Goal: Navigation & Orientation: Find specific page/section

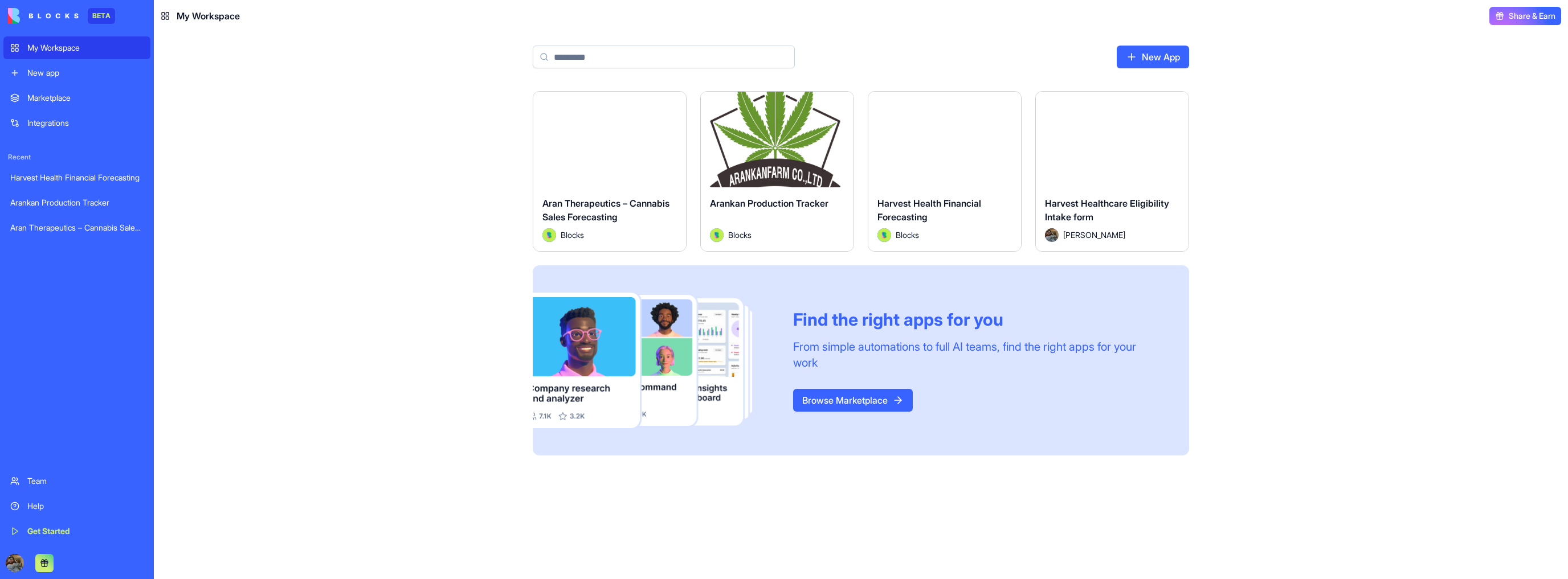
click at [786, 134] on button "Launch" at bounding box center [776, 139] width 85 height 23
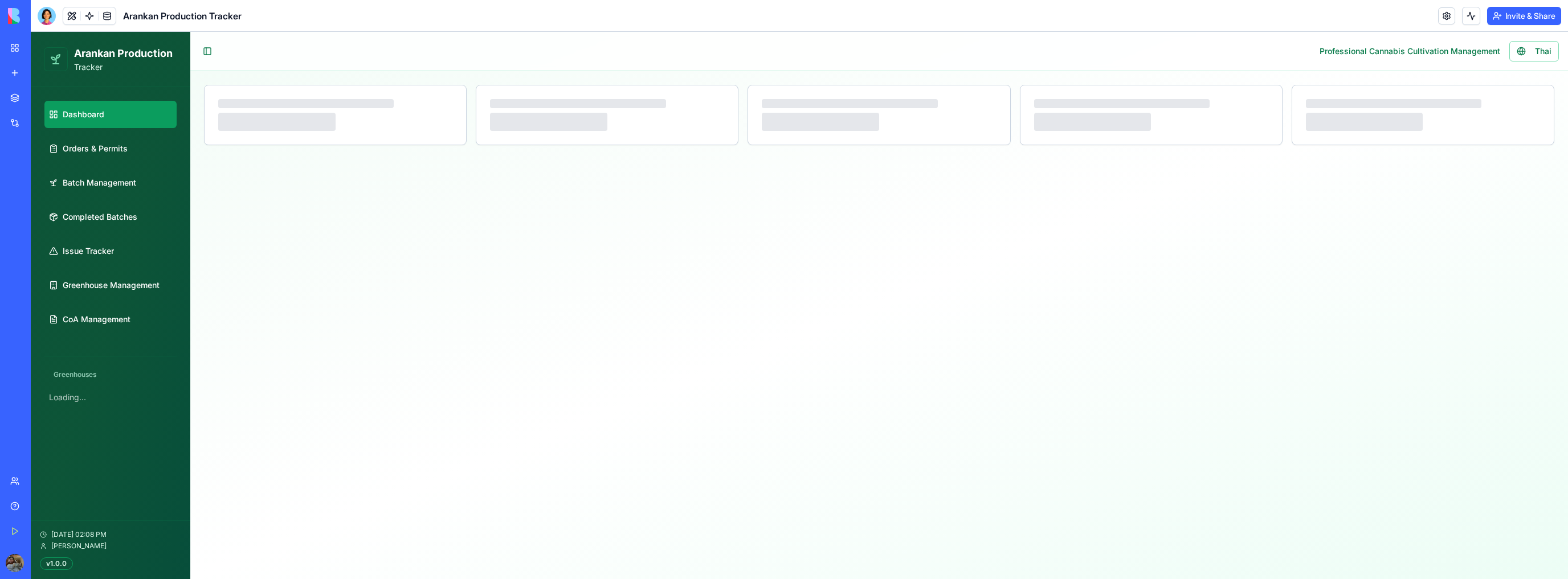
select select "**"
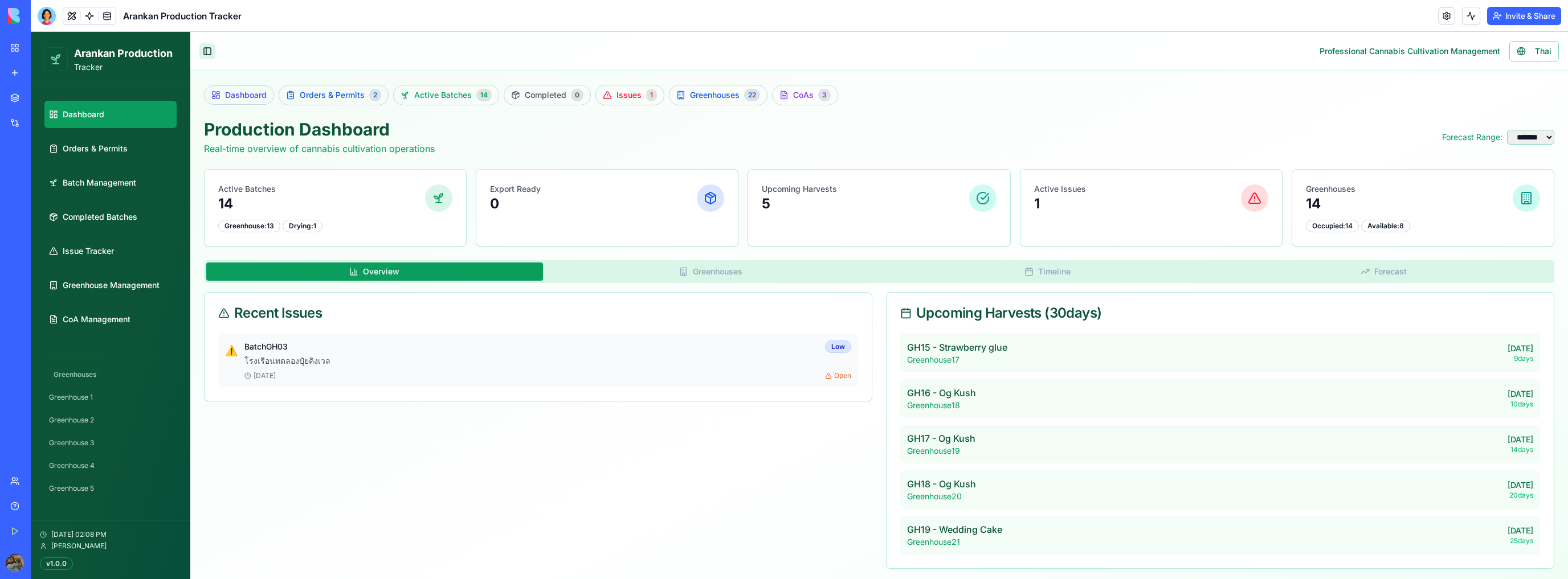
click at [202, 47] on button "Toggle Sidebar" at bounding box center [207, 50] width 16 height 16
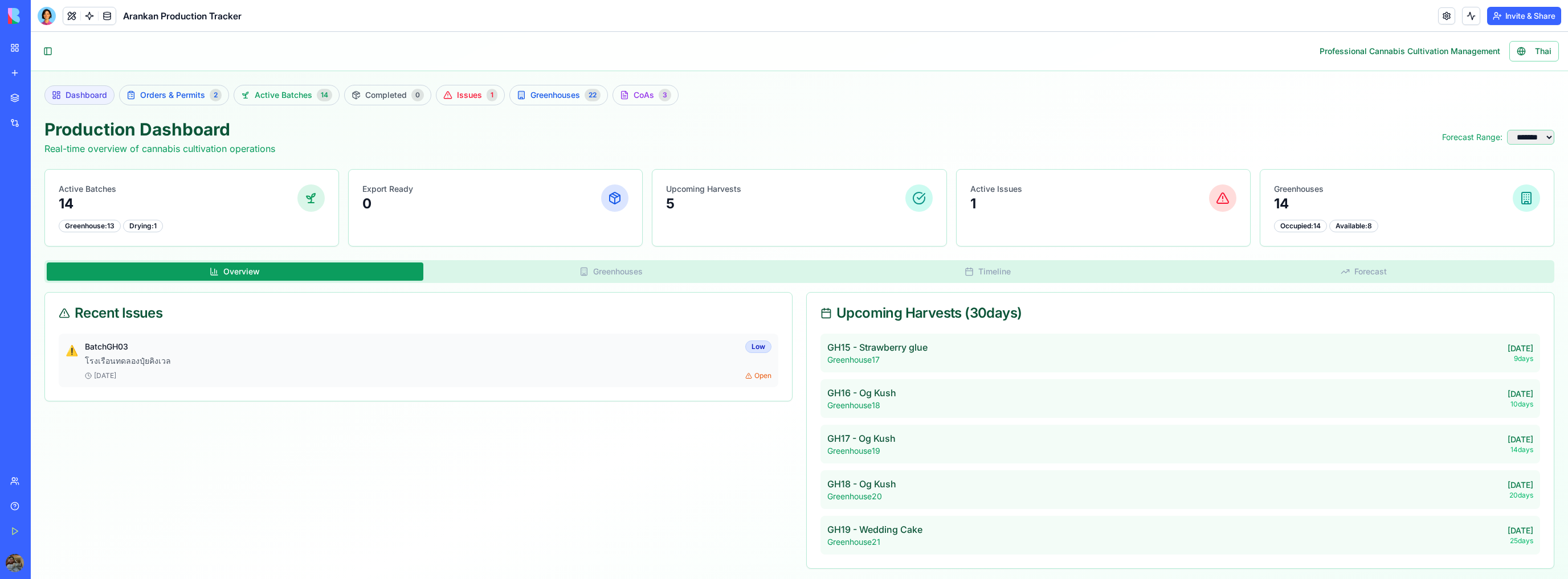
click at [102, 89] on span "Dashboard" at bounding box center [86, 95] width 41 height 12
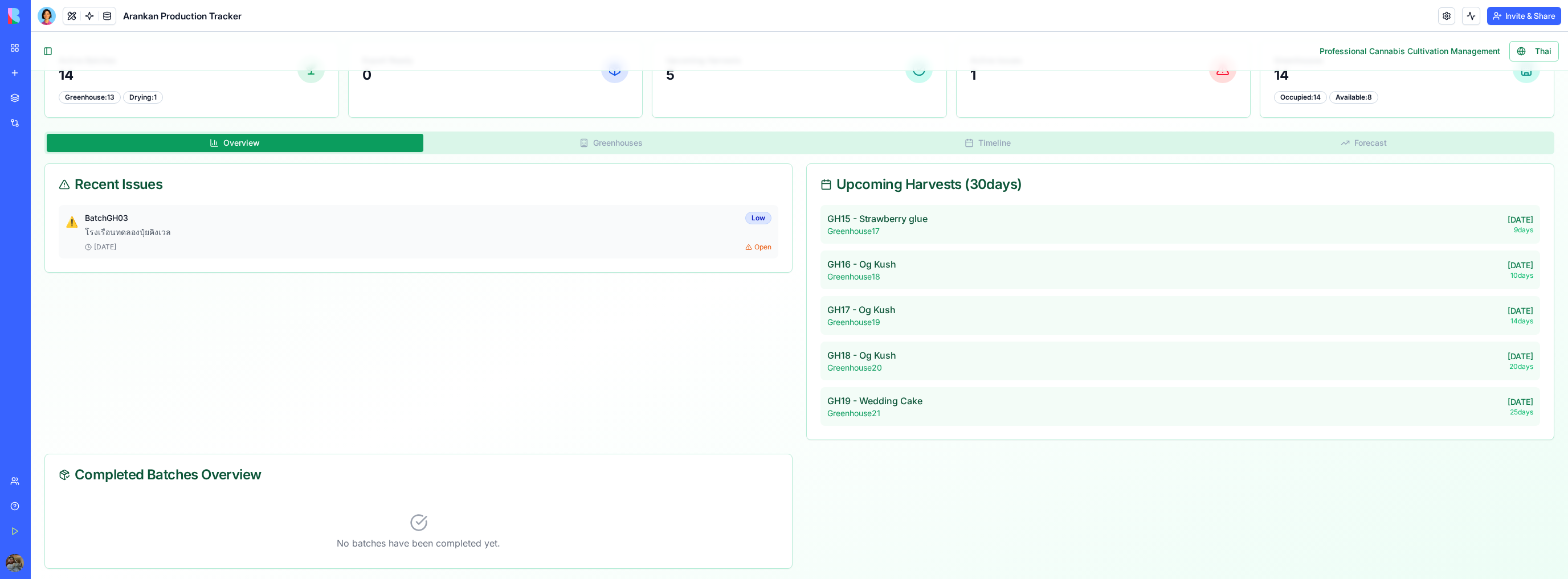
scroll to position [98, 0]
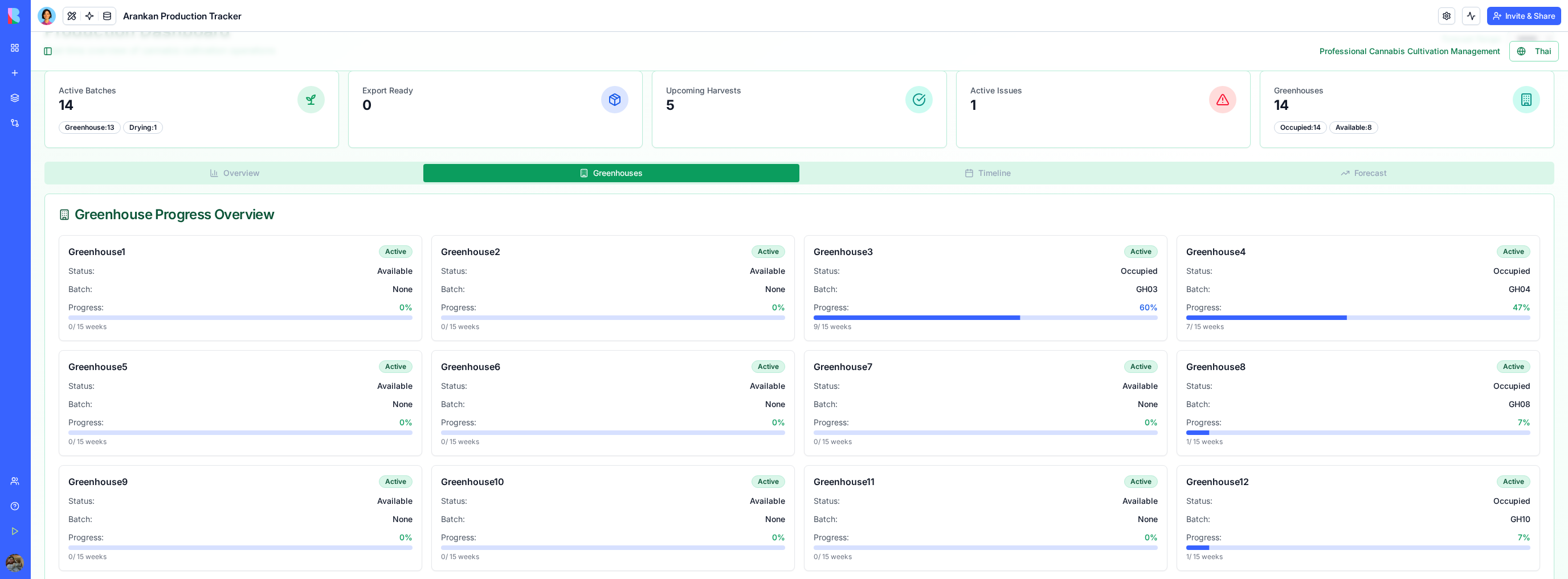
click at [541, 172] on button "Greenhouses" at bounding box center [611, 173] width 376 height 19
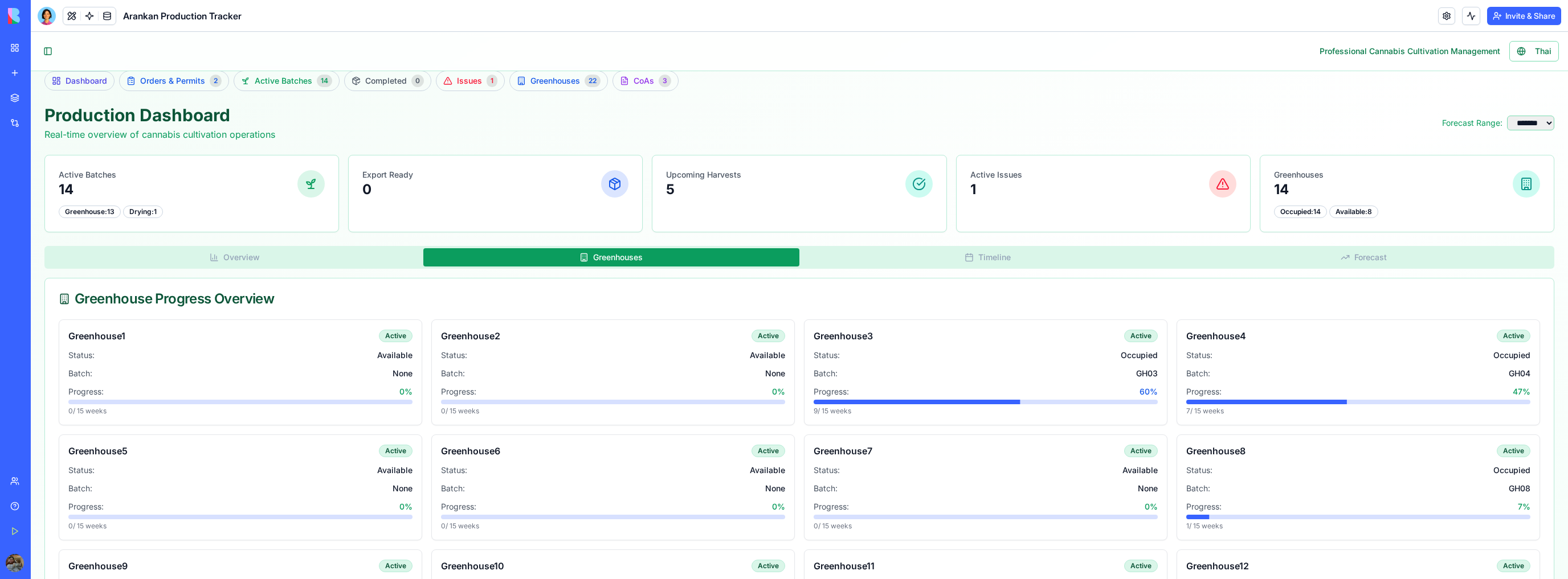
scroll to position [0, 0]
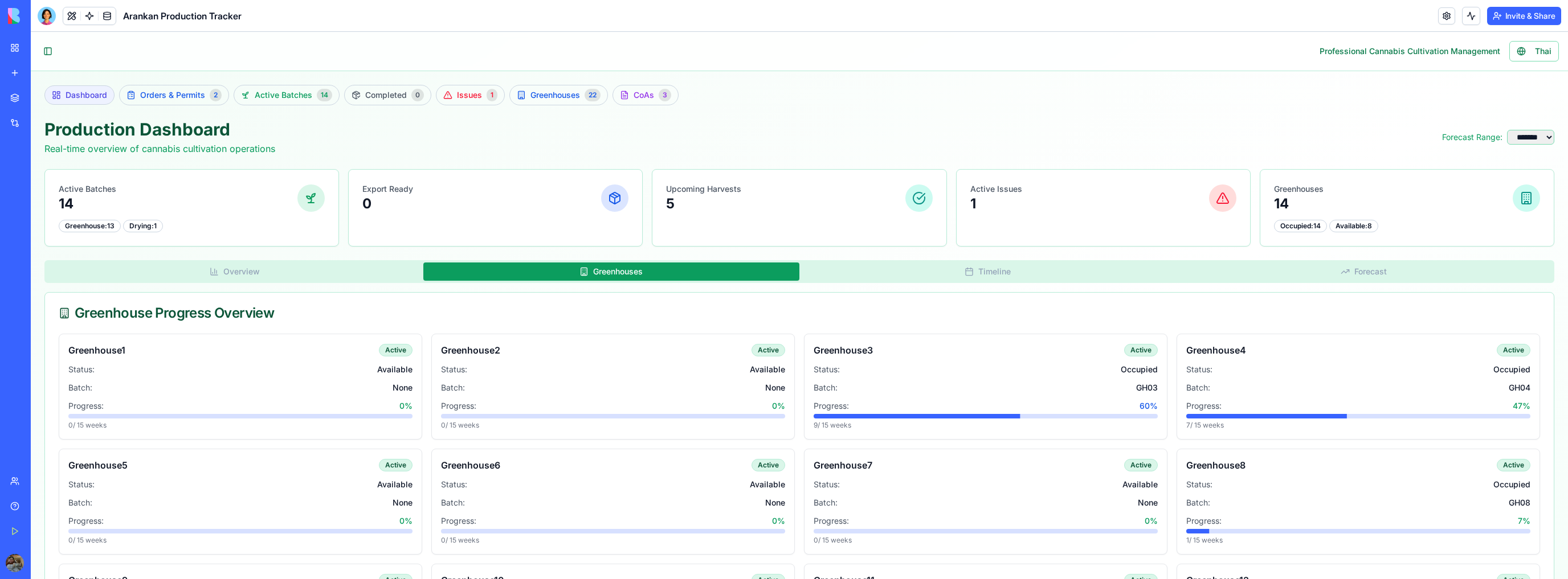
click at [82, 97] on span "Dashboard" at bounding box center [86, 95] width 41 height 12
click at [570, 91] on span "Greenhouses" at bounding box center [555, 95] width 50 height 12
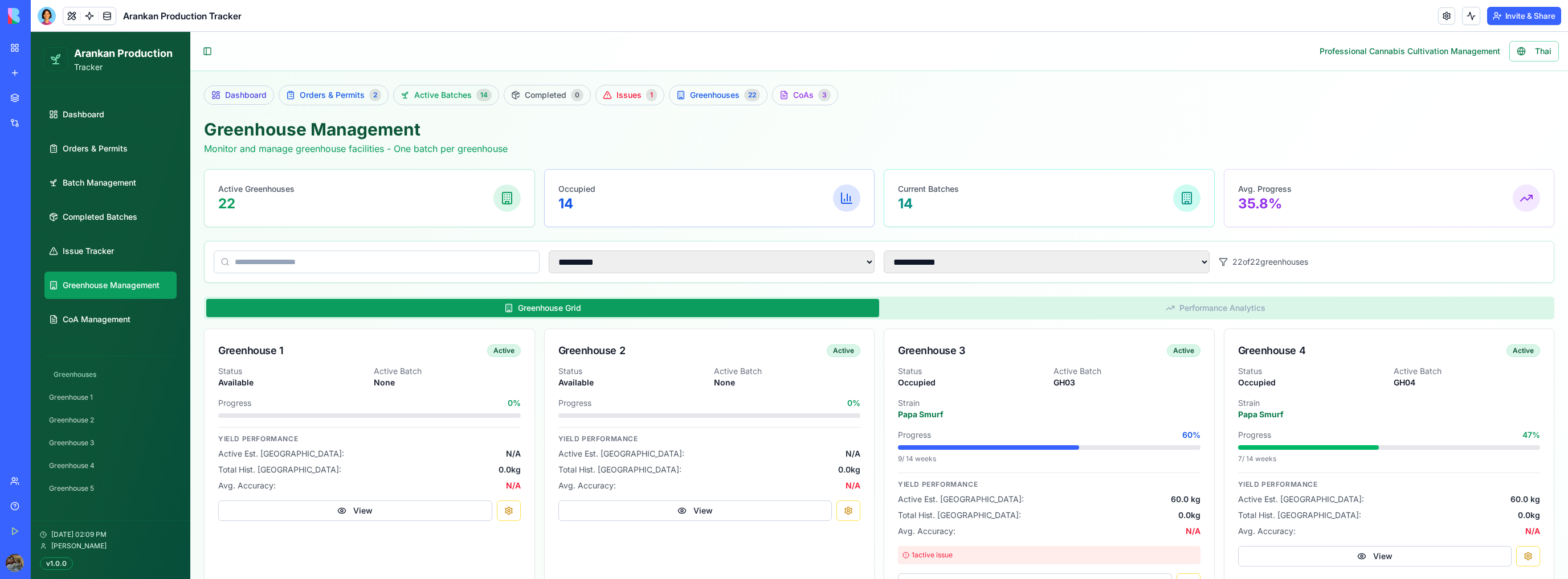
click at [440, 95] on span "Active Batches" at bounding box center [443, 95] width 57 height 12
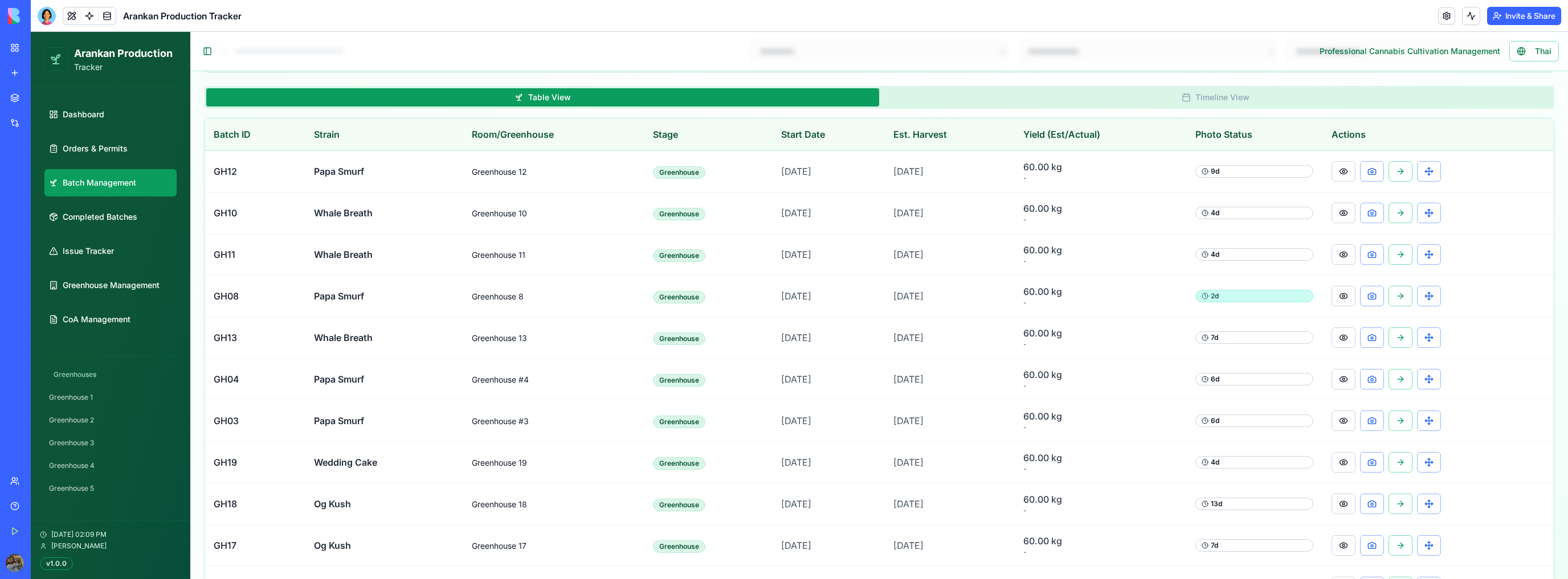
scroll to position [183, 0]
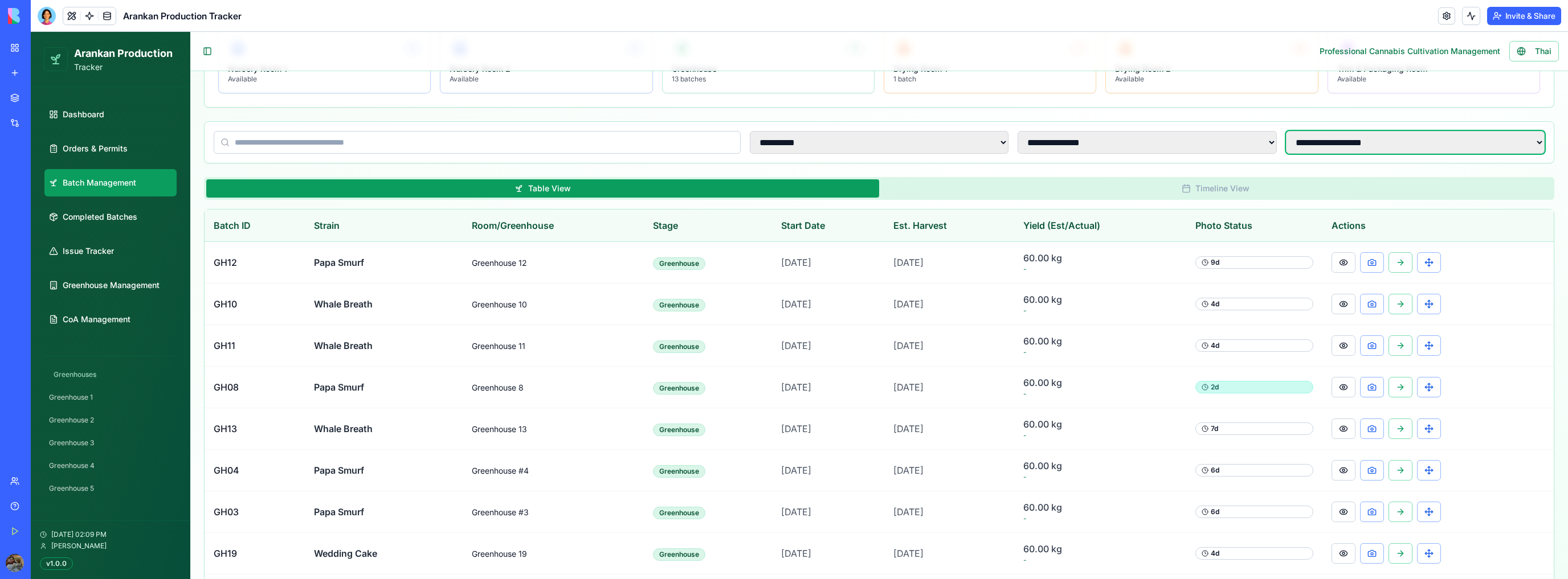
click at [1366, 140] on select "**********" at bounding box center [1415, 142] width 259 height 23
select select "**********"
click at [1286, 131] on select "**********" at bounding box center [1415, 142] width 259 height 23
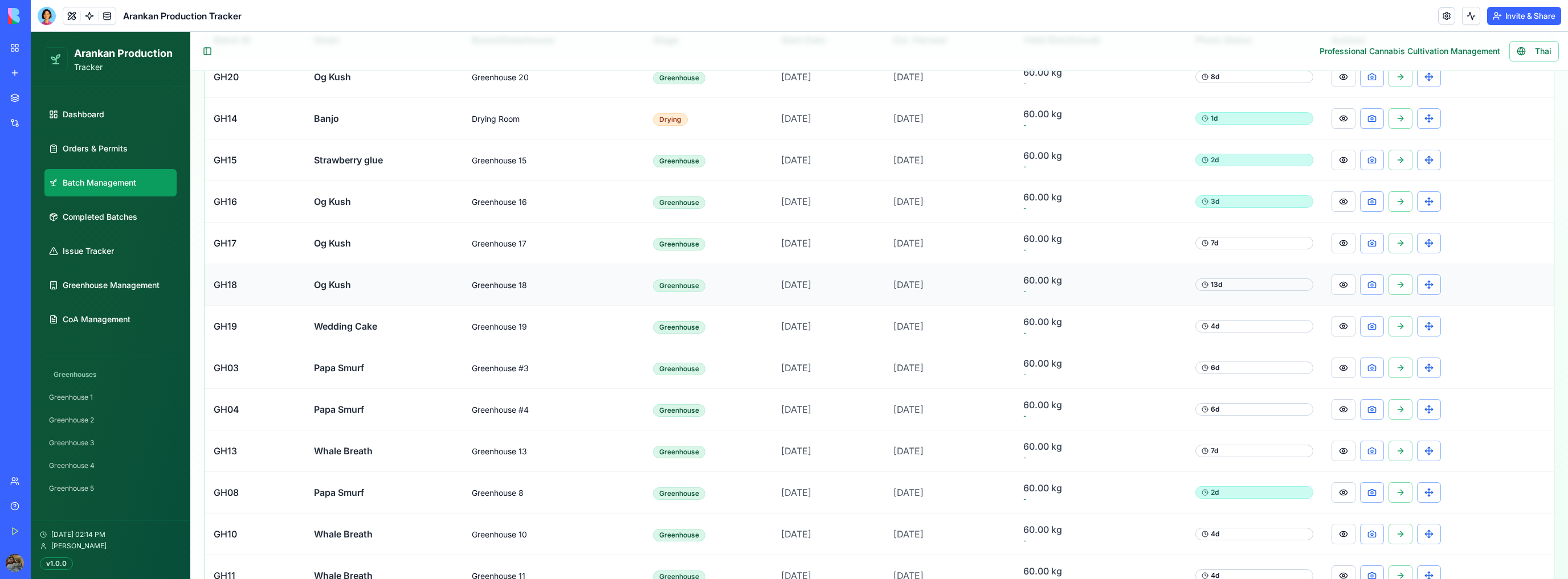
scroll to position [315, 0]
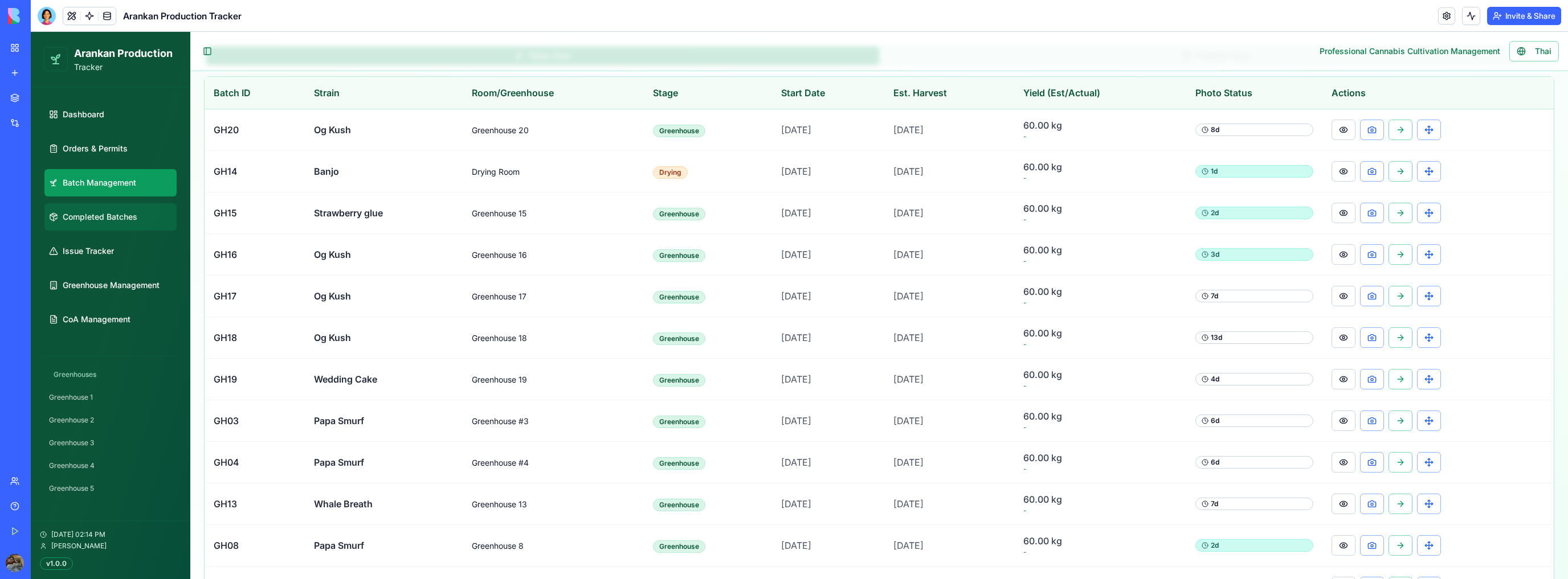
click at [166, 226] on link "Completed Batches" at bounding box center [110, 217] width 132 height 27
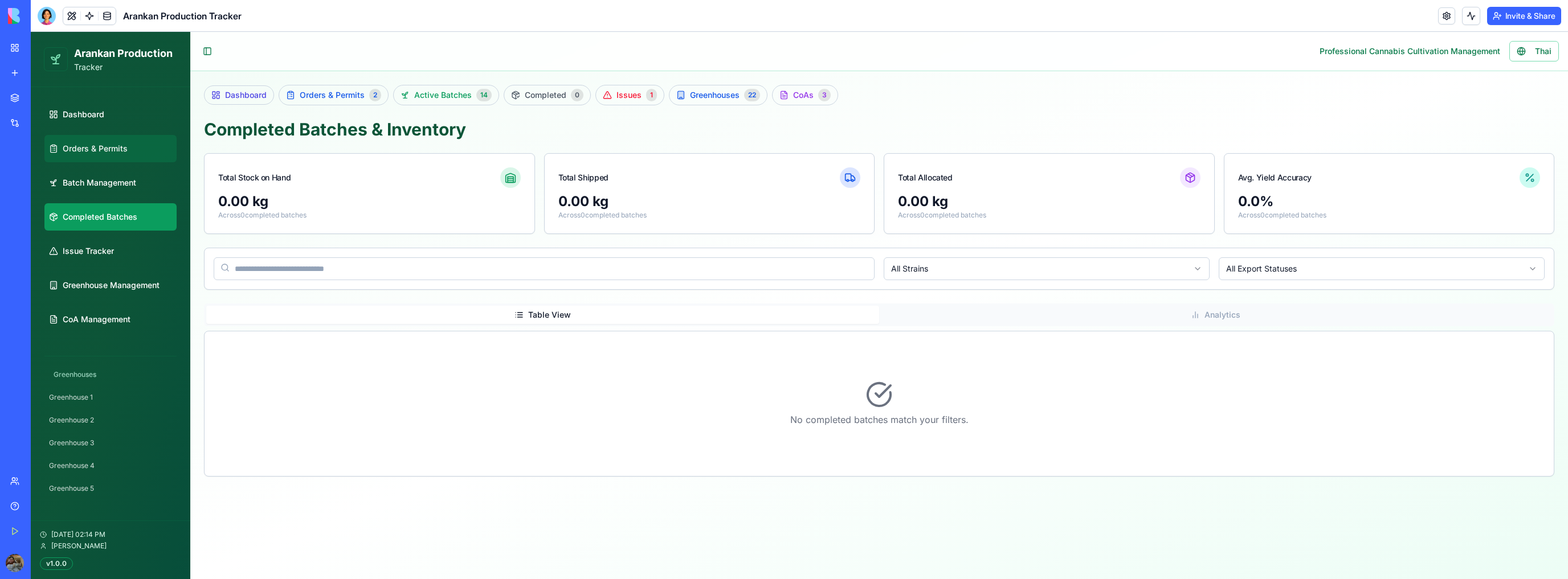
click at [131, 151] on link "Orders & Permits" at bounding box center [110, 148] width 132 height 27
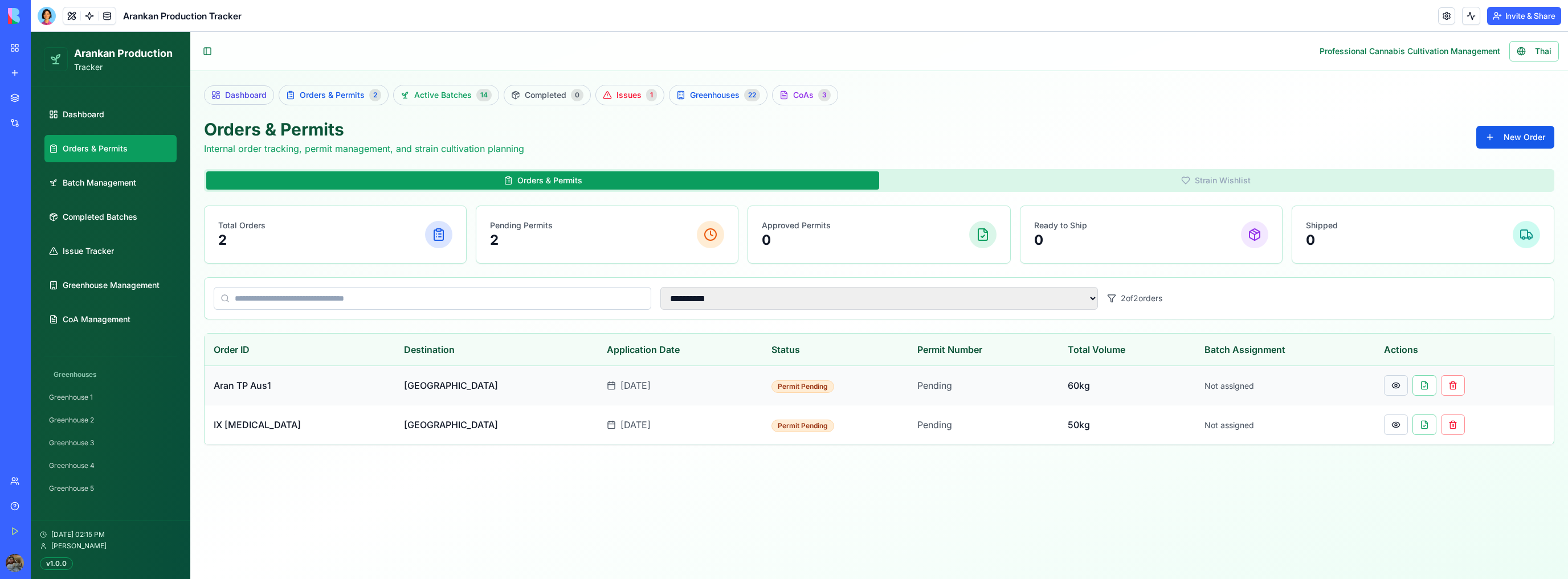
click at [1384, 384] on button at bounding box center [1396, 385] width 24 height 20
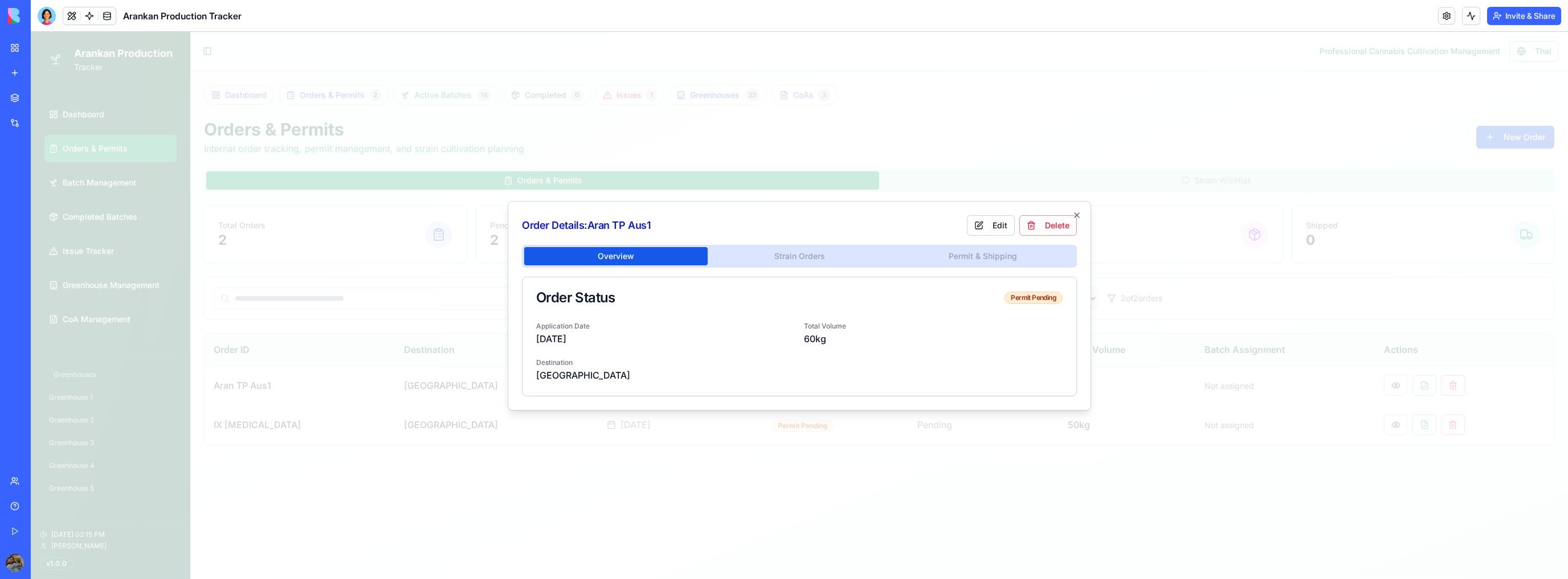
click at [786, 271] on div "Overview Strain Orders Permit & Shipping Order Status Permit Pending Applicatio…" at bounding box center [799, 321] width 555 height 151
click at [792, 262] on div "Overview Strain Orders Permit & Shipping Order Status Permit Pending Applicatio…" at bounding box center [799, 321] width 555 height 151
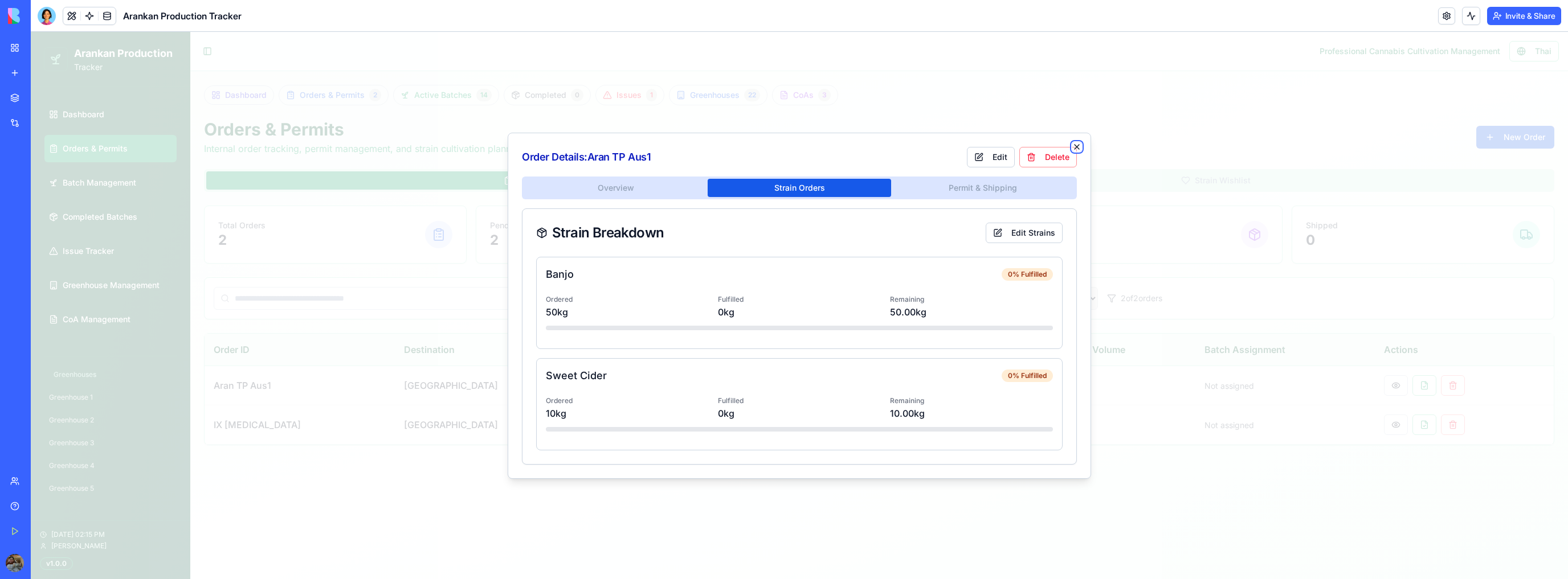
click at [1076, 145] on icon "button" at bounding box center [1076, 146] width 9 height 9
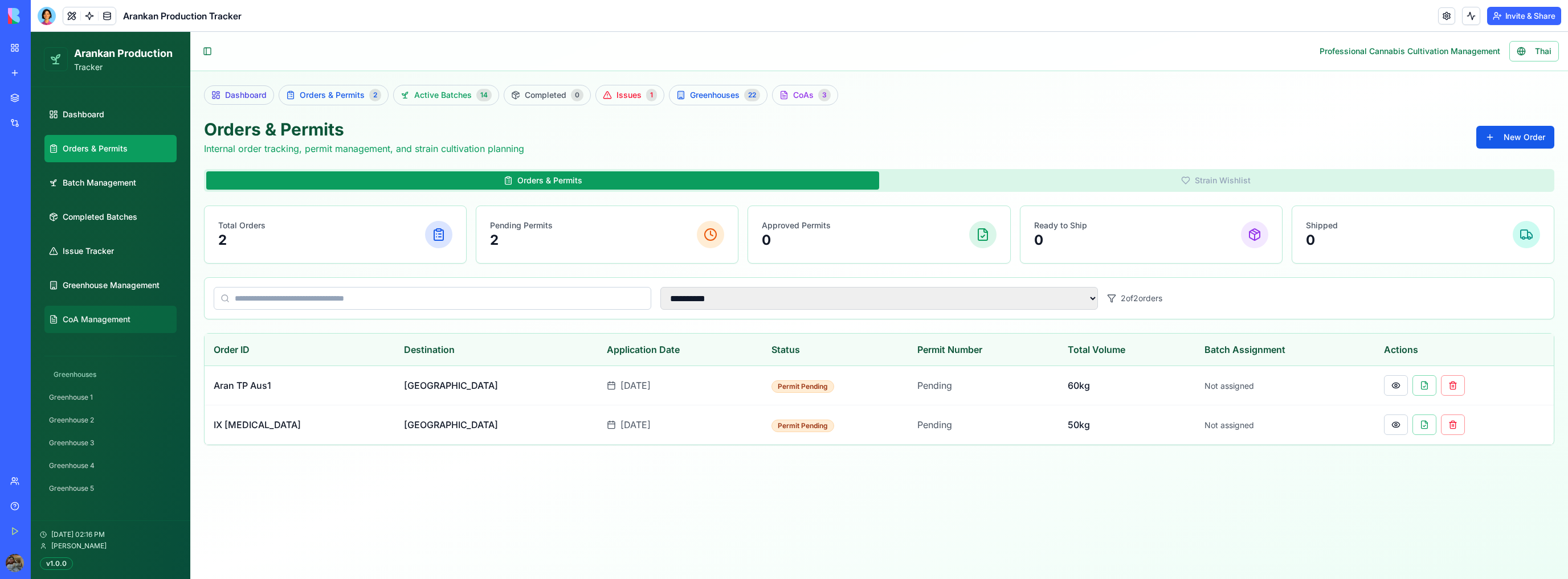
click at [131, 316] on span "CoA Management" at bounding box center [96, 320] width 68 height 12
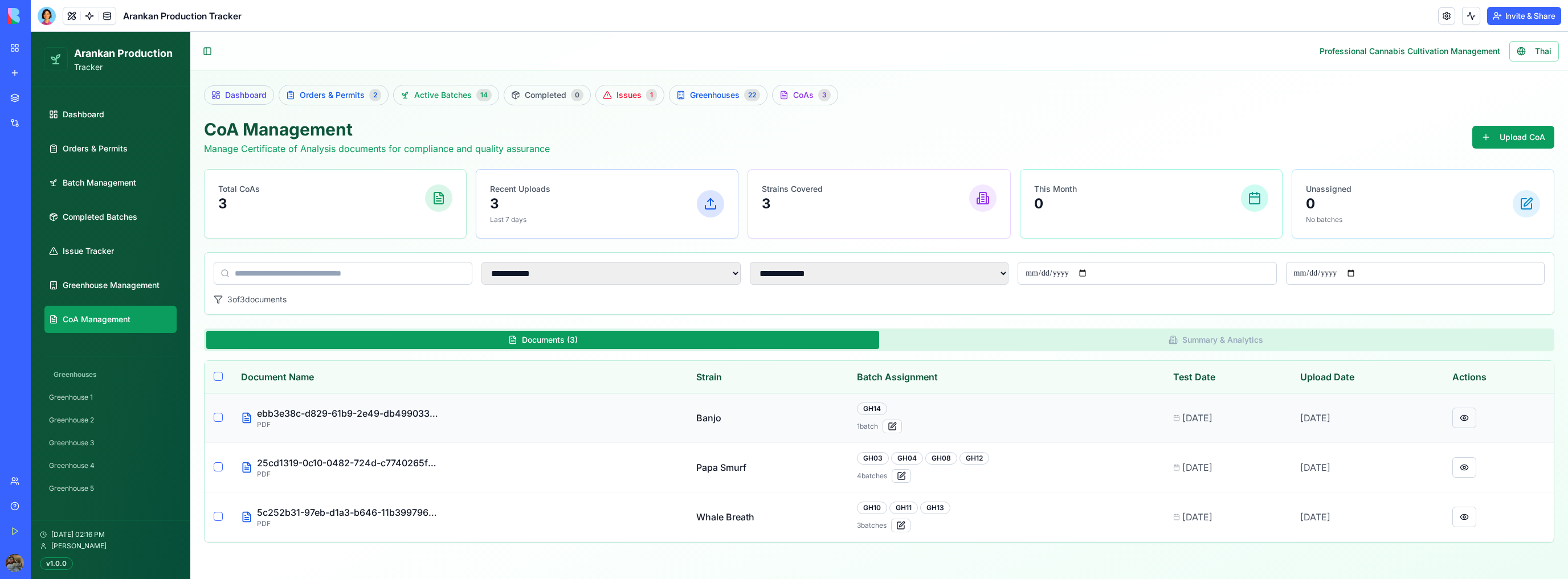
click at [1469, 417] on button at bounding box center [1464, 417] width 24 height 20
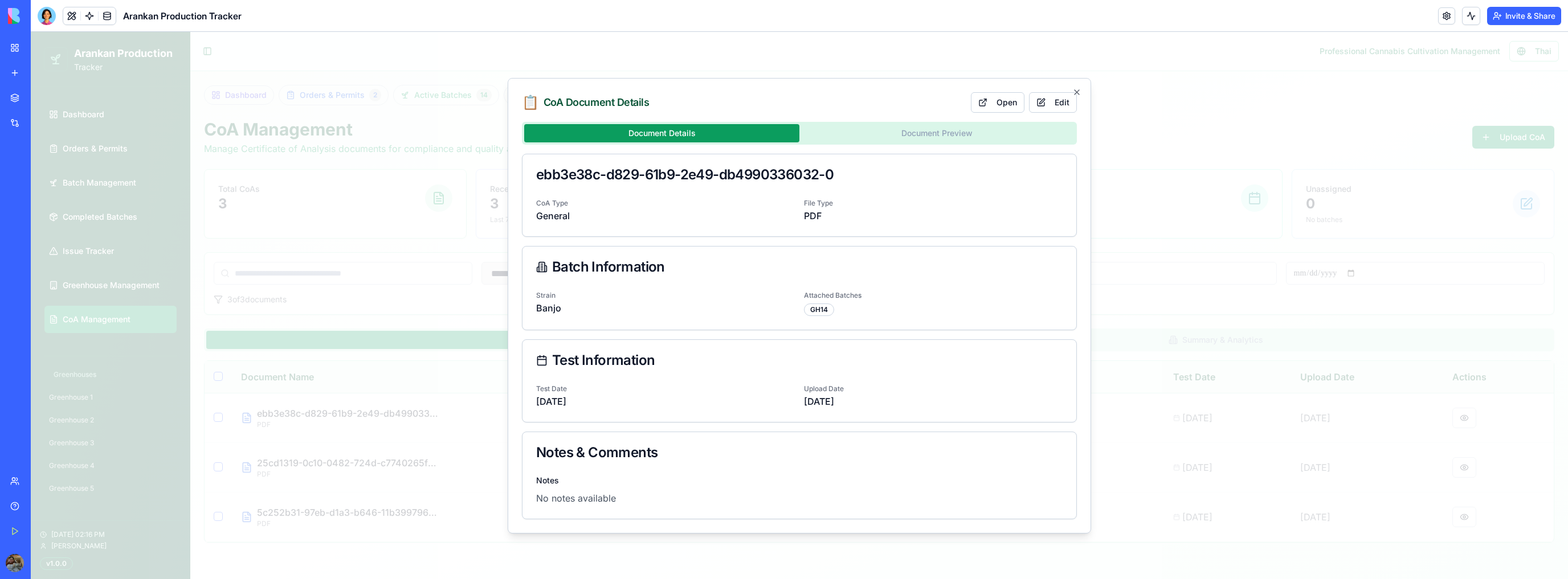
click at [896, 133] on div "Document Details Document Preview ebb3e38c-d829-61b9-2e49-db4990336032-0 CoA Ty…" at bounding box center [799, 321] width 555 height 397
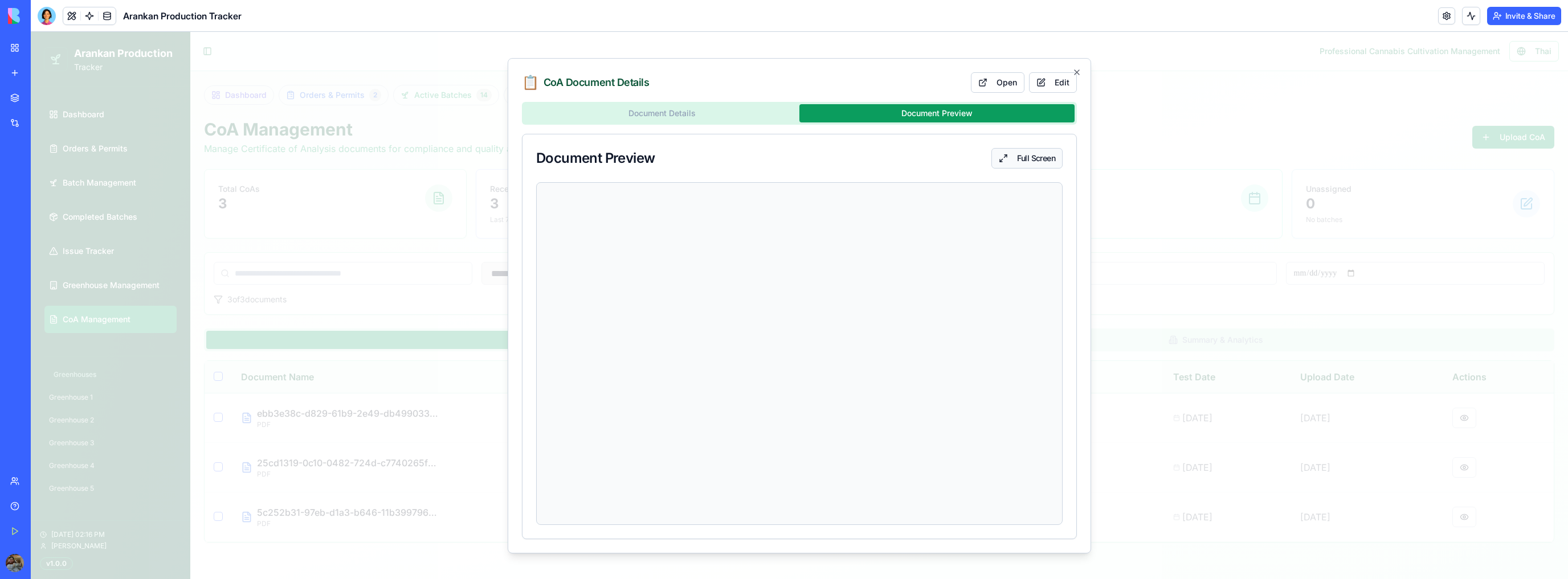
click at [1011, 160] on link "Full Screen" at bounding box center [1027, 158] width 72 height 20
click at [1078, 72] on icon "button" at bounding box center [1076, 72] width 4 height 4
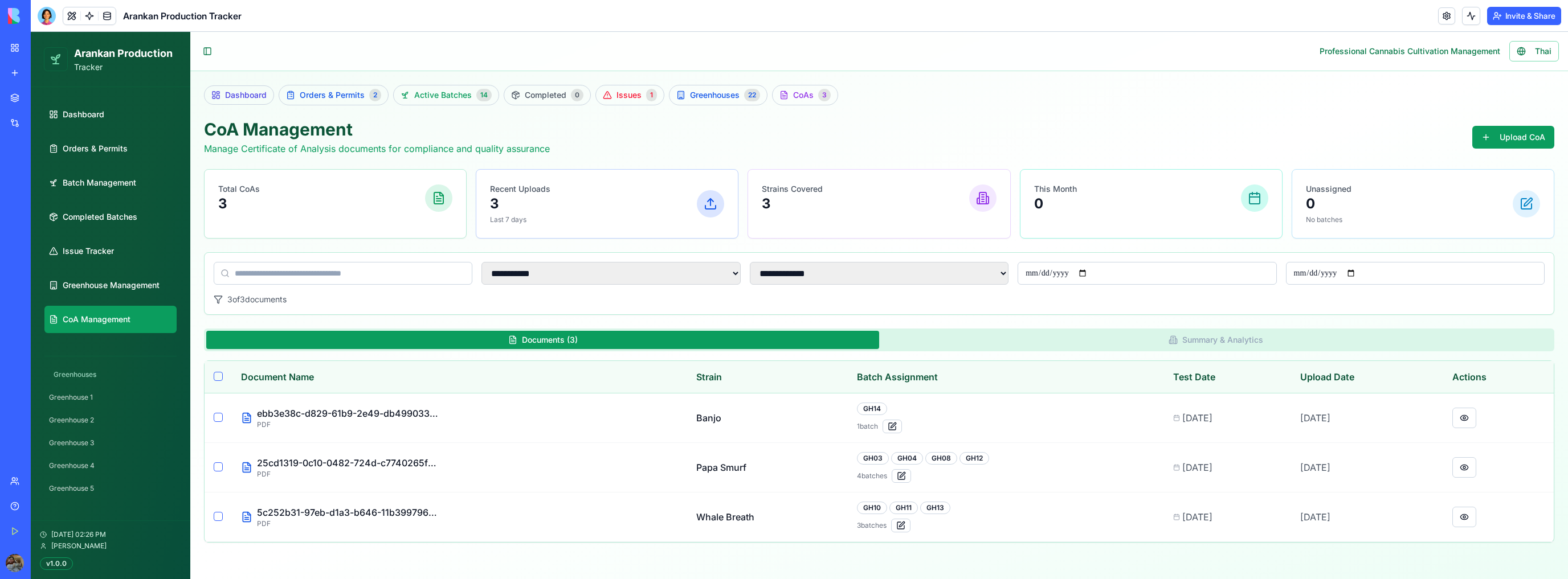
click at [42, 46] on div "My Workspace" at bounding box center [35, 48] width 15 height 12
